Goal: Navigation & Orientation: Find specific page/section

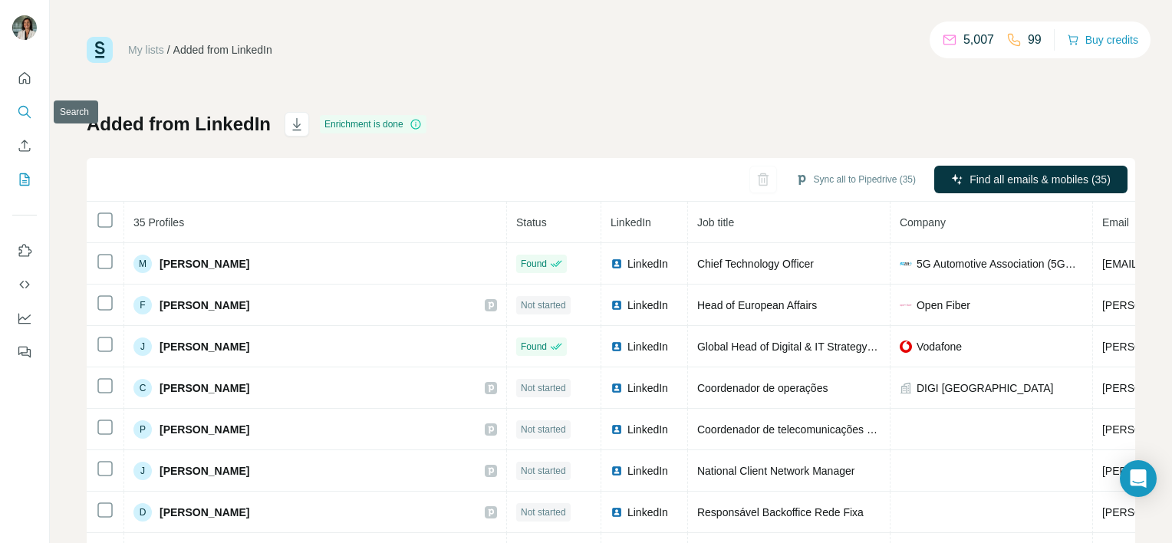
click at [25, 114] on icon "Search" at bounding box center [24, 111] width 15 height 15
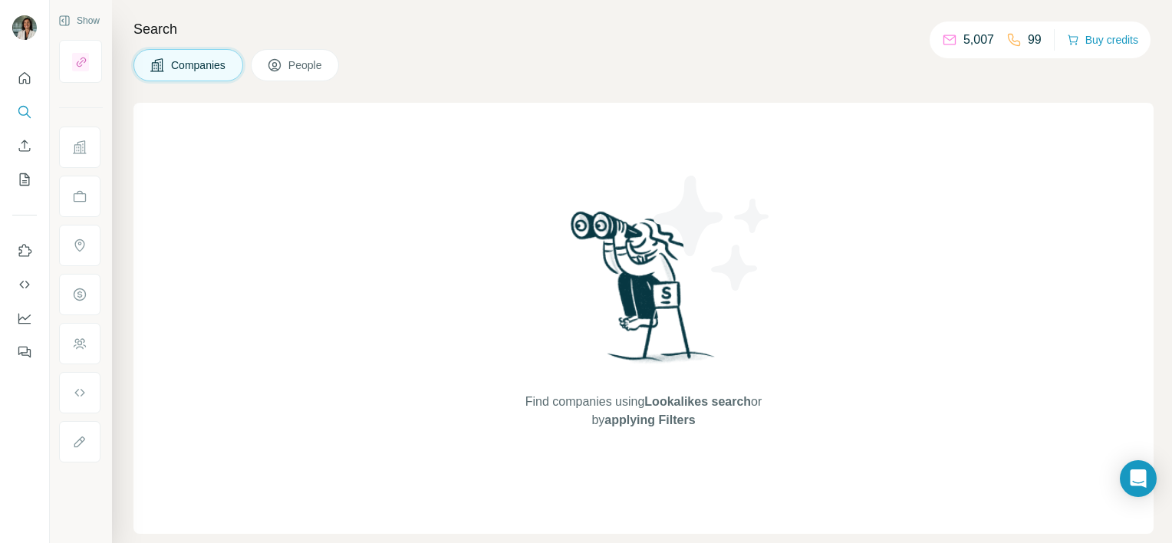
click at [299, 65] on span "People" at bounding box center [305, 65] width 35 height 15
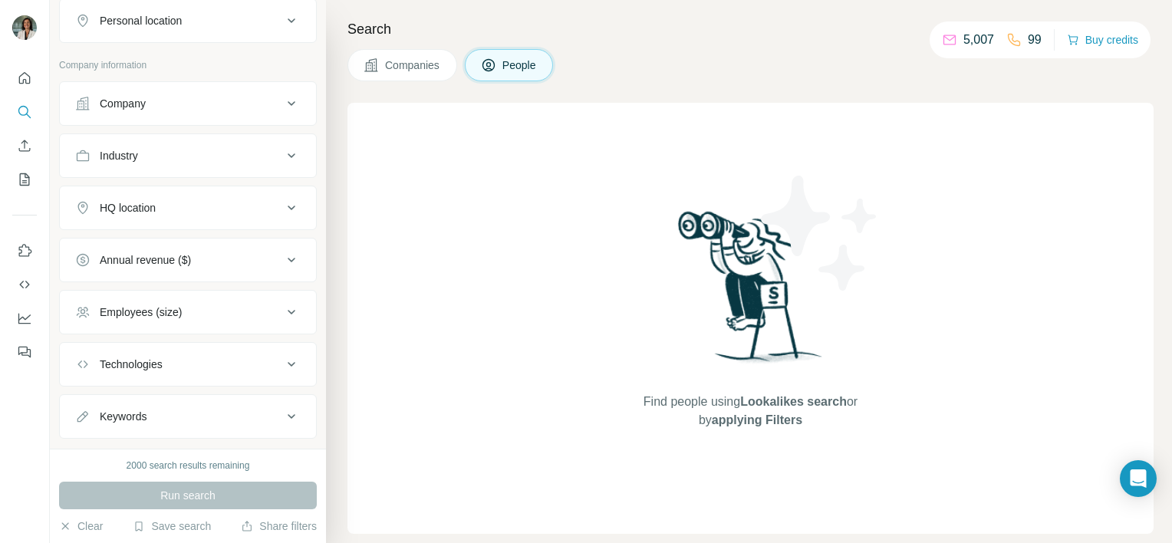
scroll to position [310, 0]
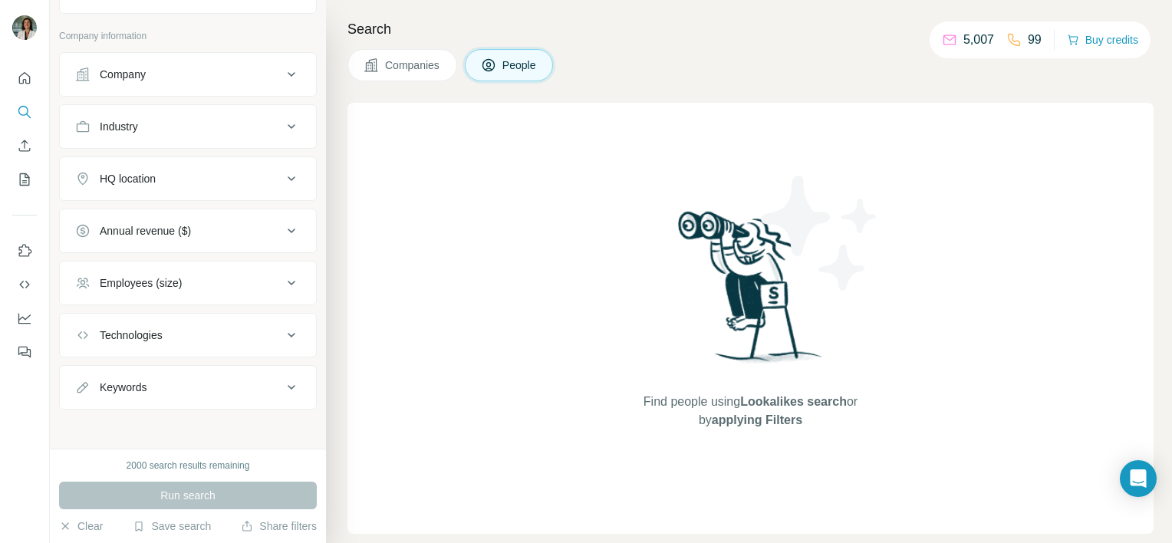
click at [815, 406] on span "Lookalikes search" at bounding box center [793, 401] width 107 height 13
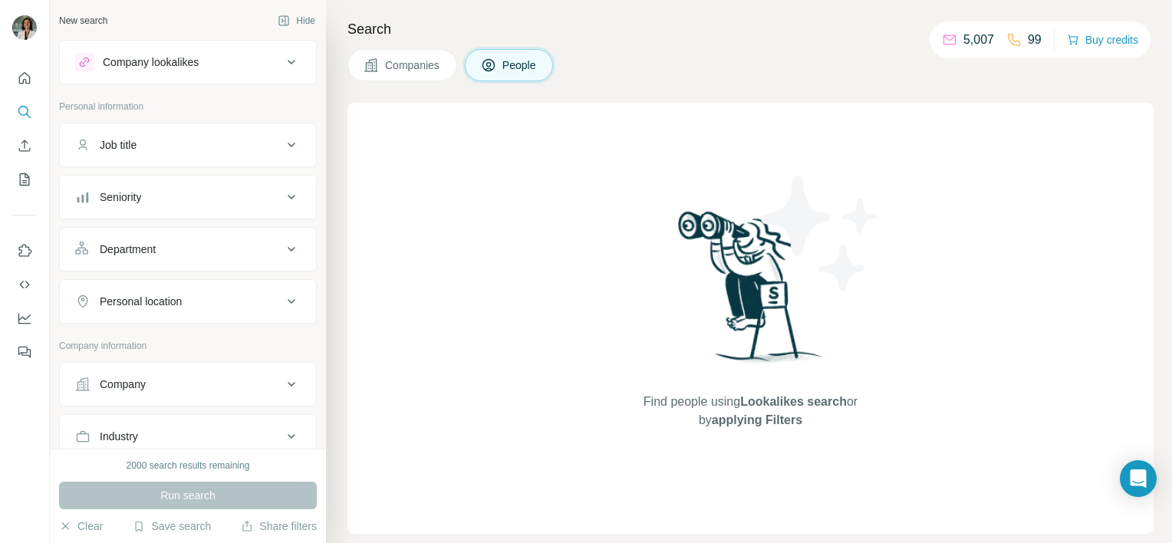
click at [282, 61] on icon at bounding box center [291, 62] width 18 height 18
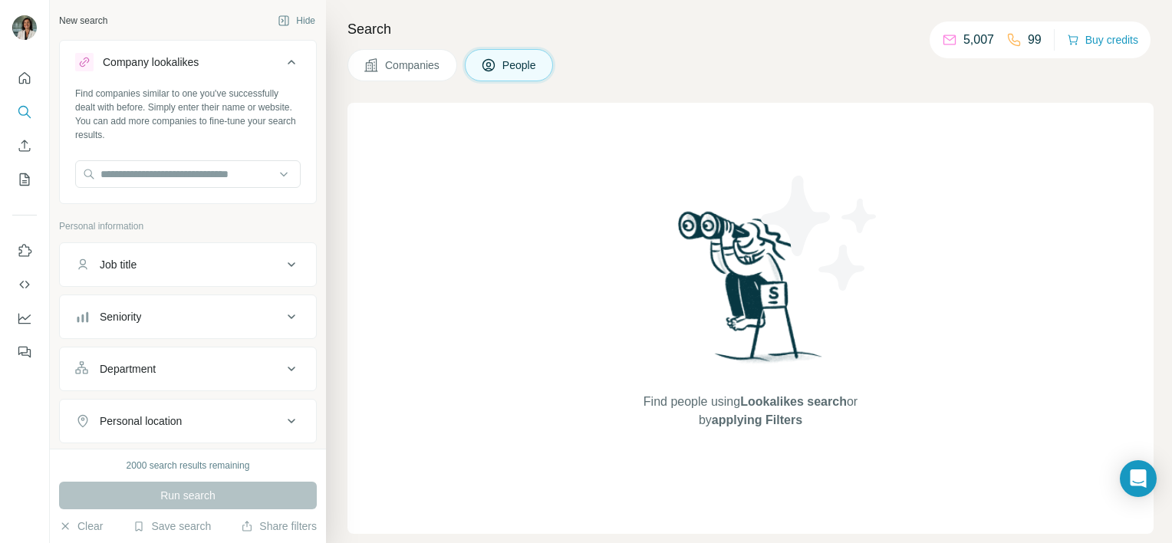
click at [545, 143] on div "Find people using Lookalikes search or by applying Filters" at bounding box center [750, 318] width 806 height 431
click at [27, 80] on icon "Quick start" at bounding box center [24, 78] width 15 height 15
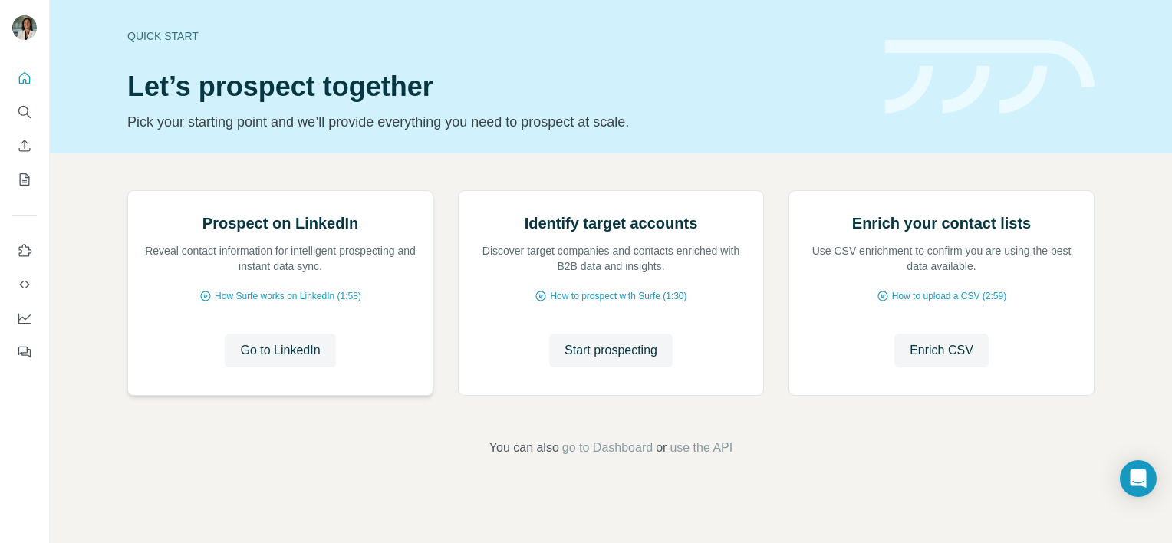
scroll to position [38, 0]
click at [27, 109] on icon "Search" at bounding box center [23, 111] width 10 height 10
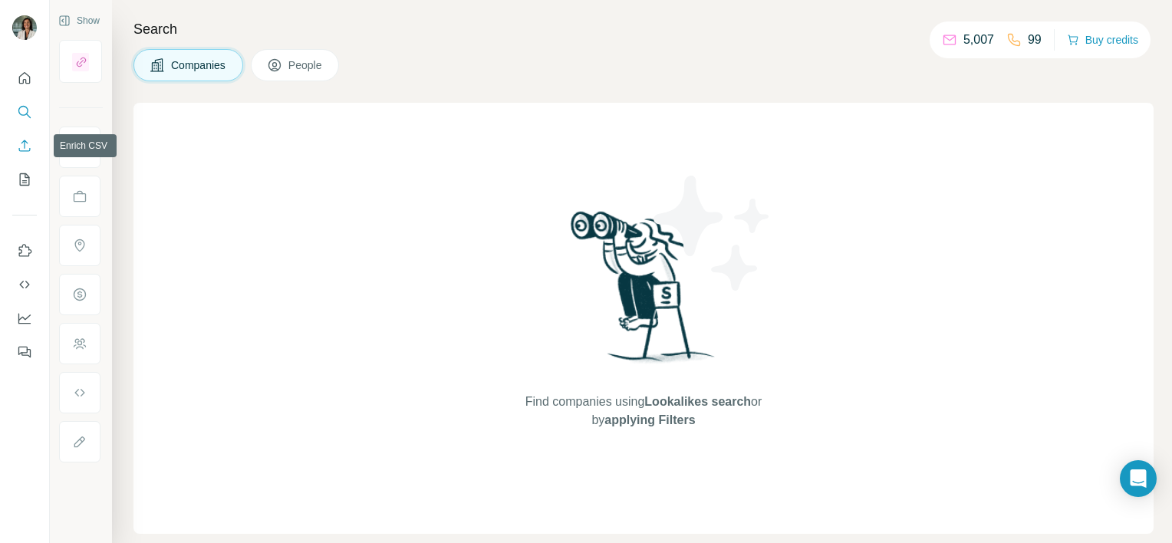
click at [25, 142] on icon "Enrich CSV" at bounding box center [25, 146] width 12 height 12
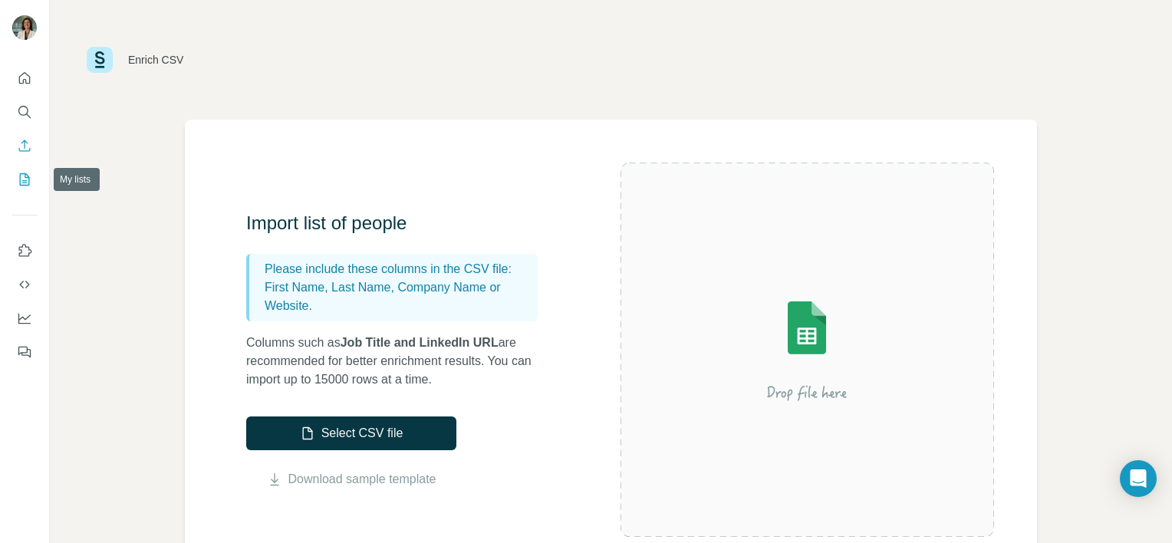
click at [25, 181] on icon "My lists" at bounding box center [26, 178] width 8 height 10
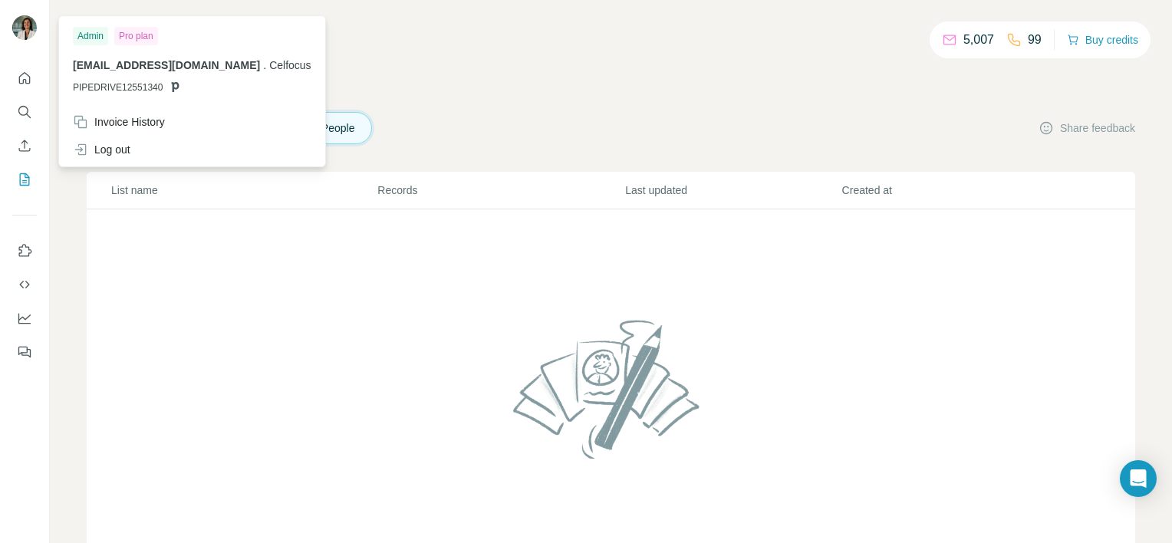
click at [25, 34] on img at bounding box center [24, 27] width 25 height 25
drag, startPoint x: 178, startPoint y: 68, endPoint x: 144, endPoint y: 68, distance: 33.7
click at [163, 68] on span "[EMAIL_ADDRESS][DOMAIN_NAME]" at bounding box center [166, 65] width 187 height 12
drag, startPoint x: 144, startPoint y: 68, endPoint x: 106, endPoint y: 78, distance: 39.6
click at [106, 78] on div "[EMAIL_ADDRESS][DOMAIN_NAME] . Celfocus PIPEDRIVE12551340" at bounding box center [192, 76] width 239 height 37
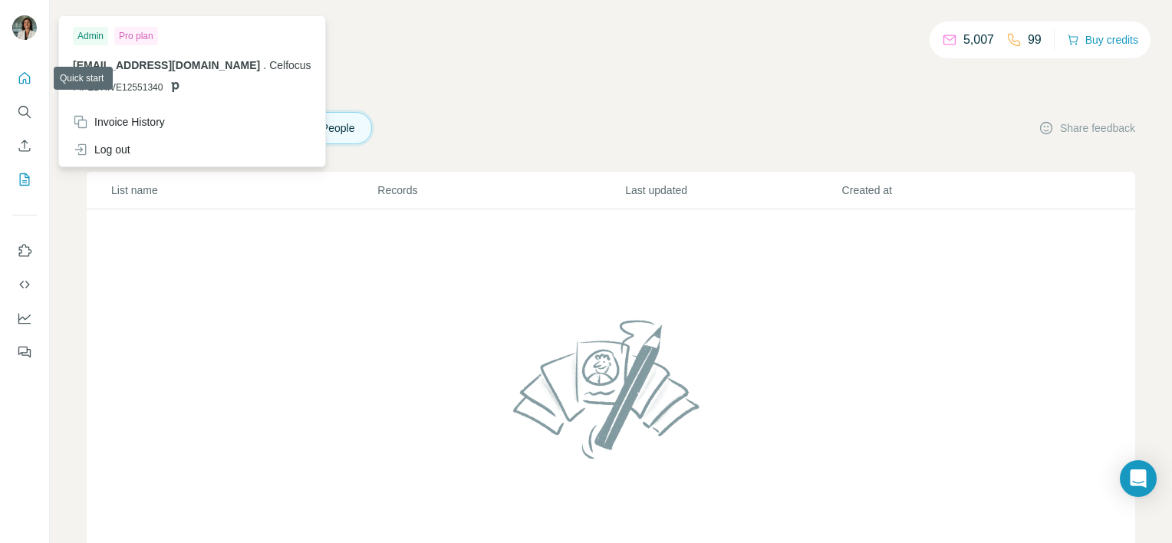
click at [20, 79] on icon "Quick start" at bounding box center [24, 78] width 15 height 15
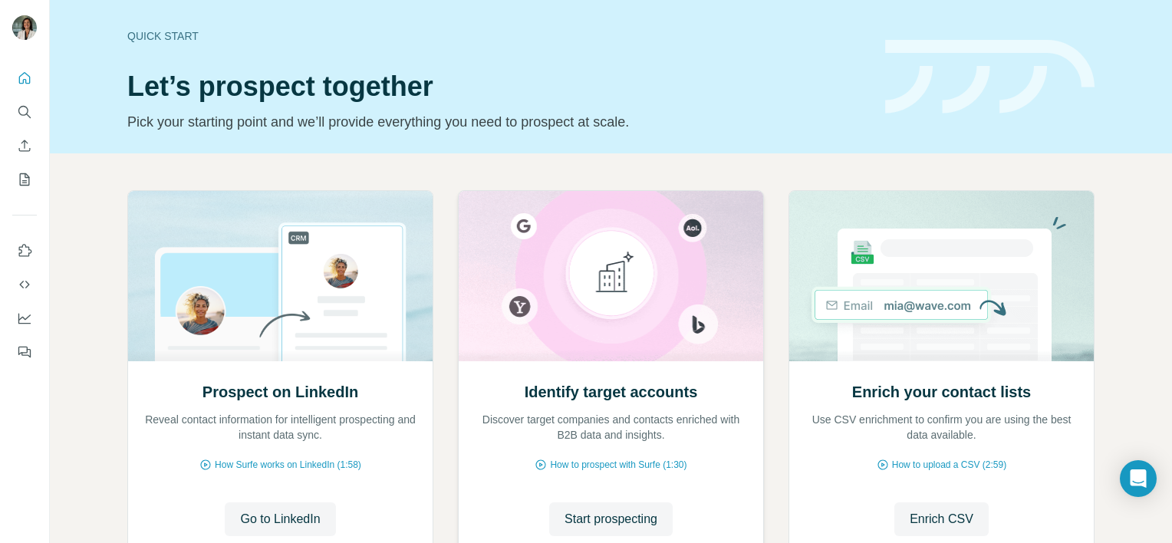
scroll to position [120, 0]
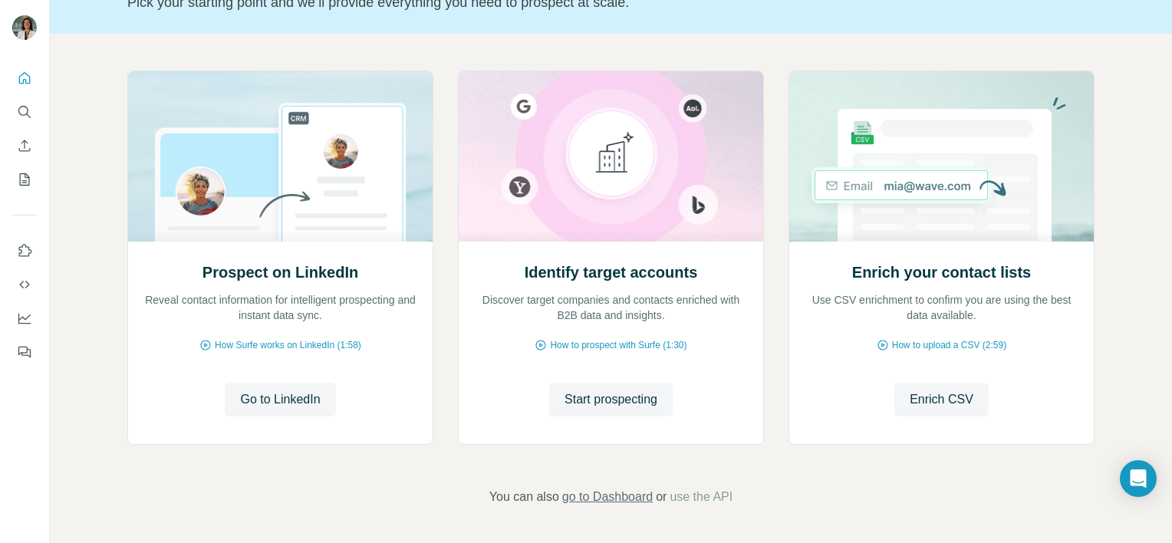
click at [589, 502] on span "go to Dashboard" at bounding box center [607, 497] width 91 height 18
